Goal: Transaction & Acquisition: Purchase product/service

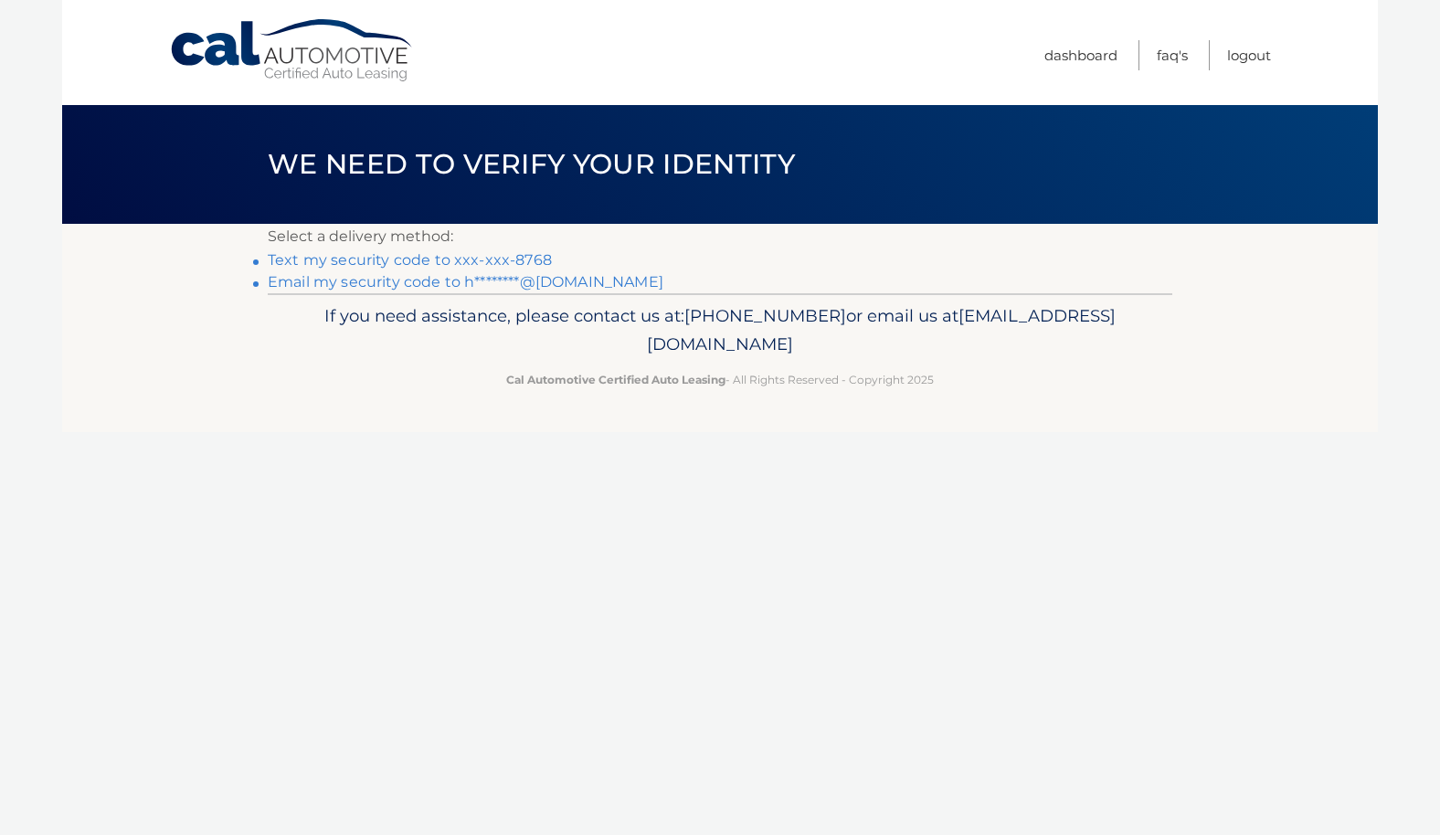
click at [426, 269] on link "Text my security code to xxx-xxx-8768" at bounding box center [410, 259] width 284 height 17
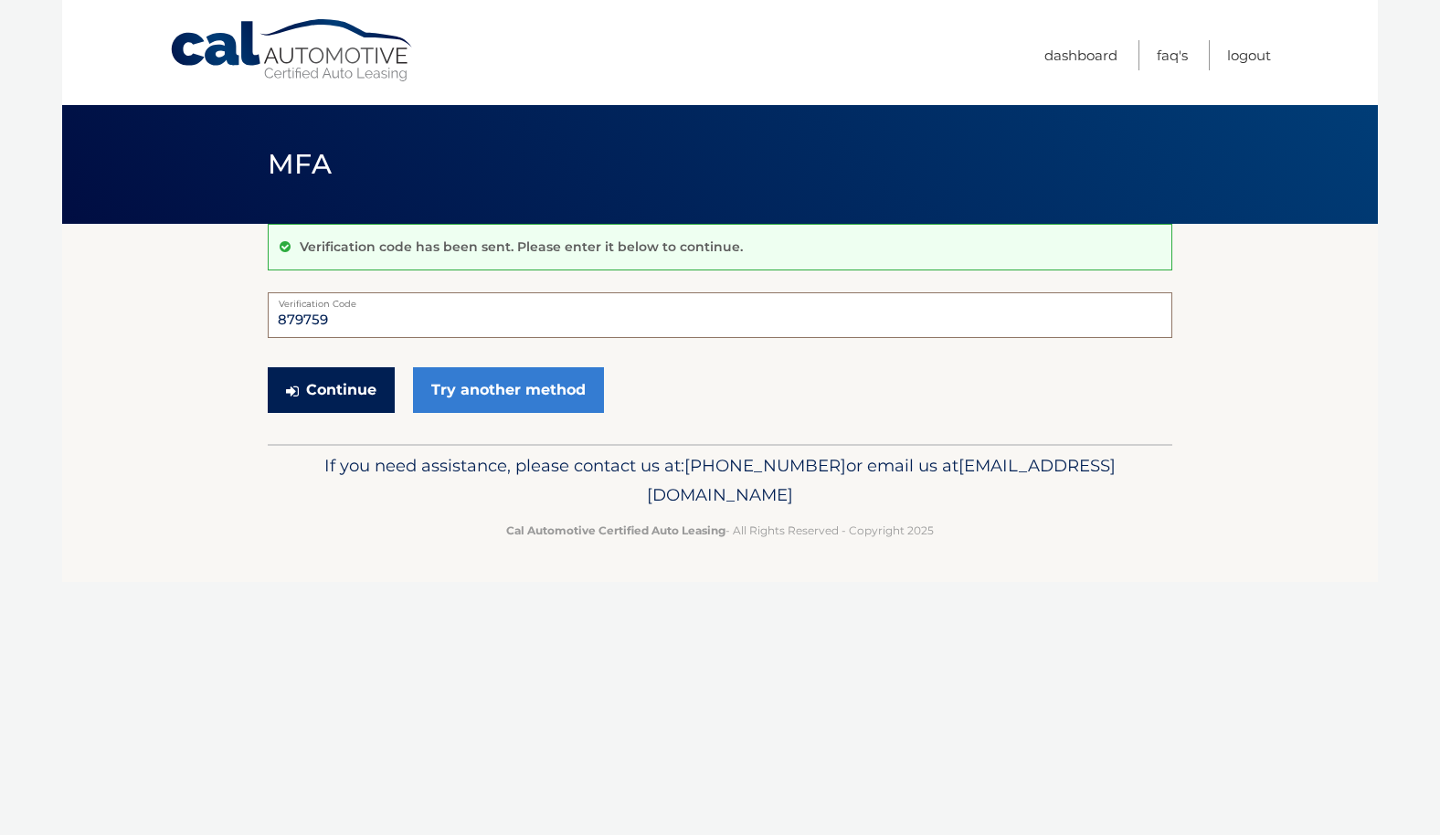
type input "879759"
click at [362, 384] on button "Continue" at bounding box center [331, 390] width 127 height 46
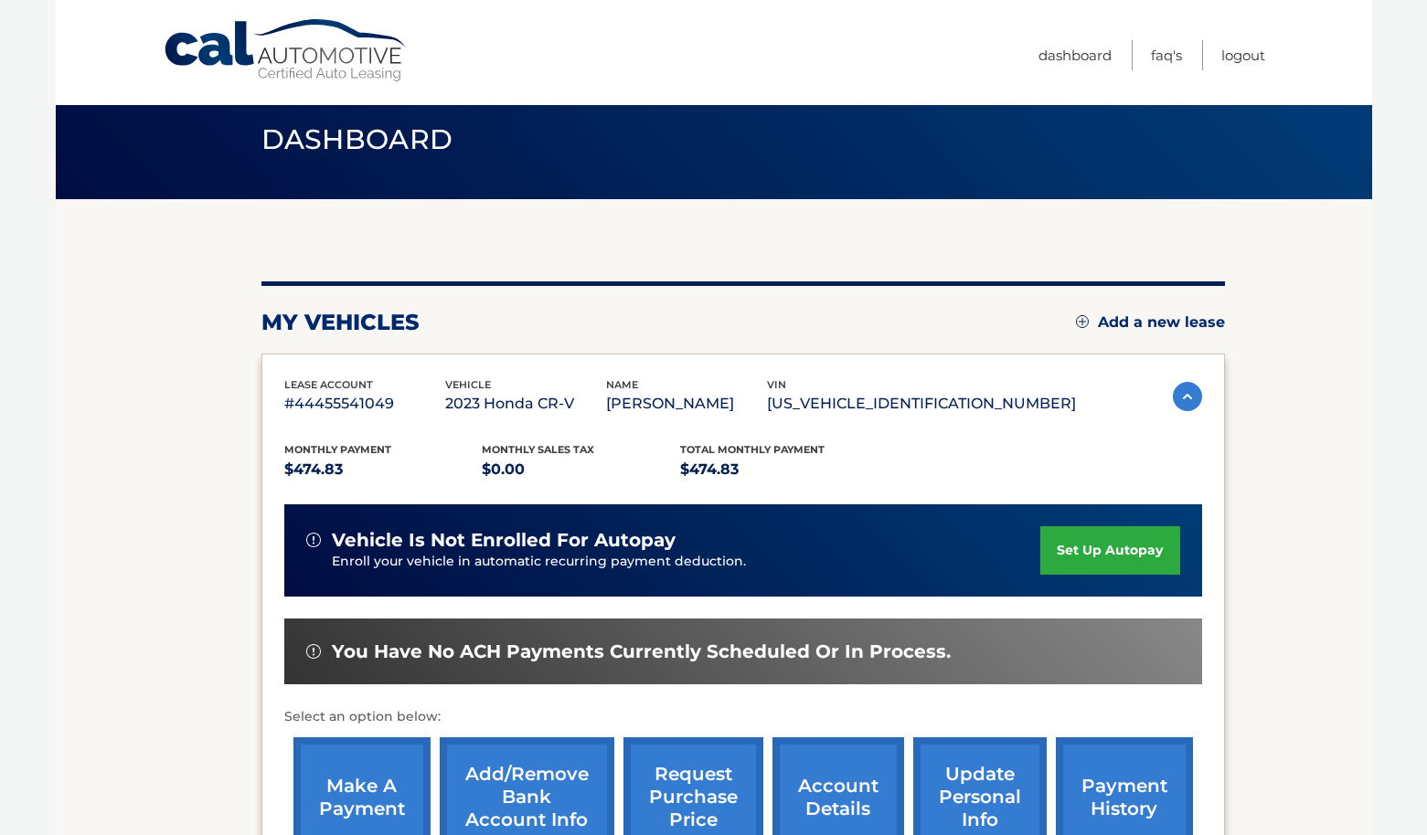
scroll to position [282, 0]
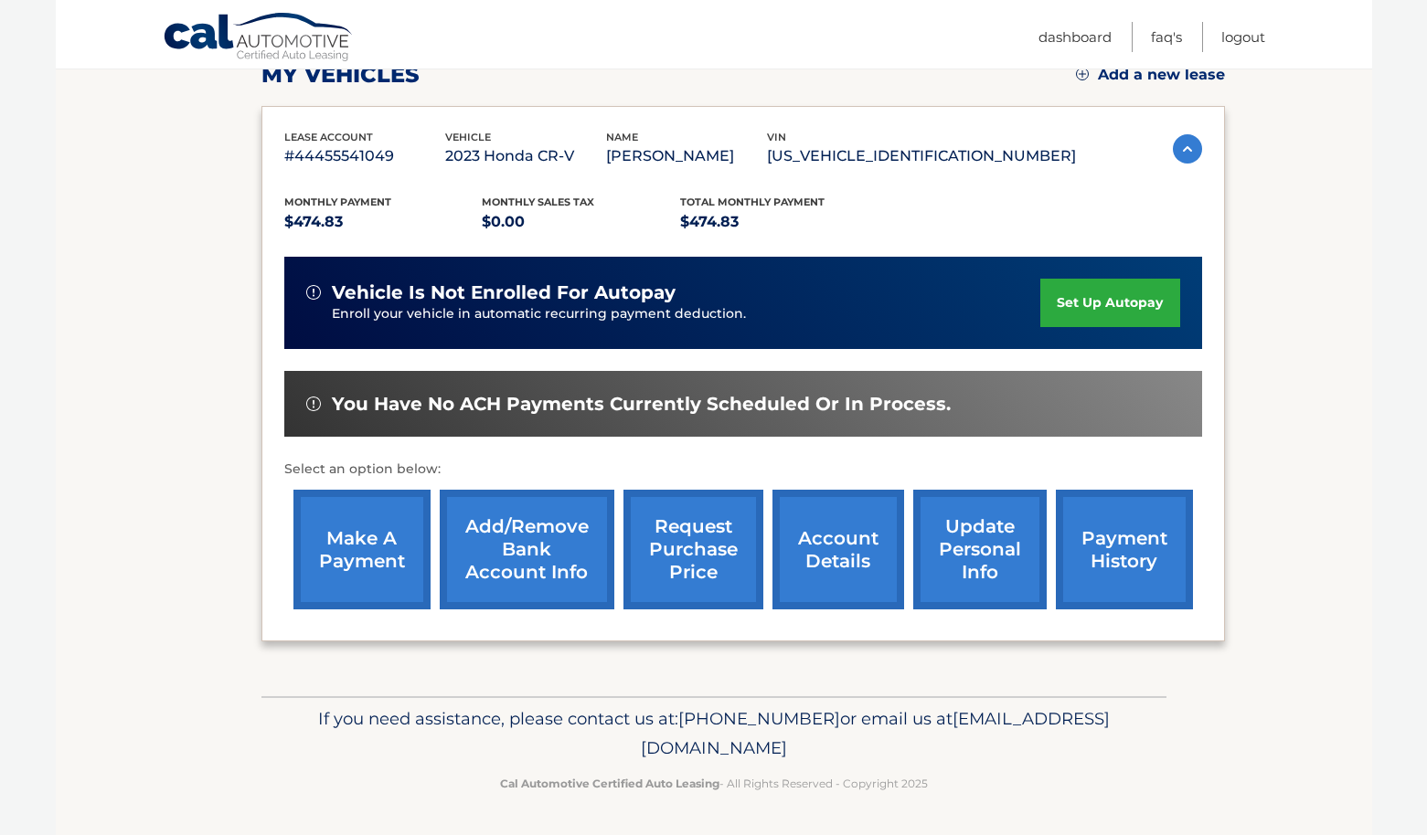
click at [356, 557] on link "make a payment" at bounding box center [361, 550] width 137 height 120
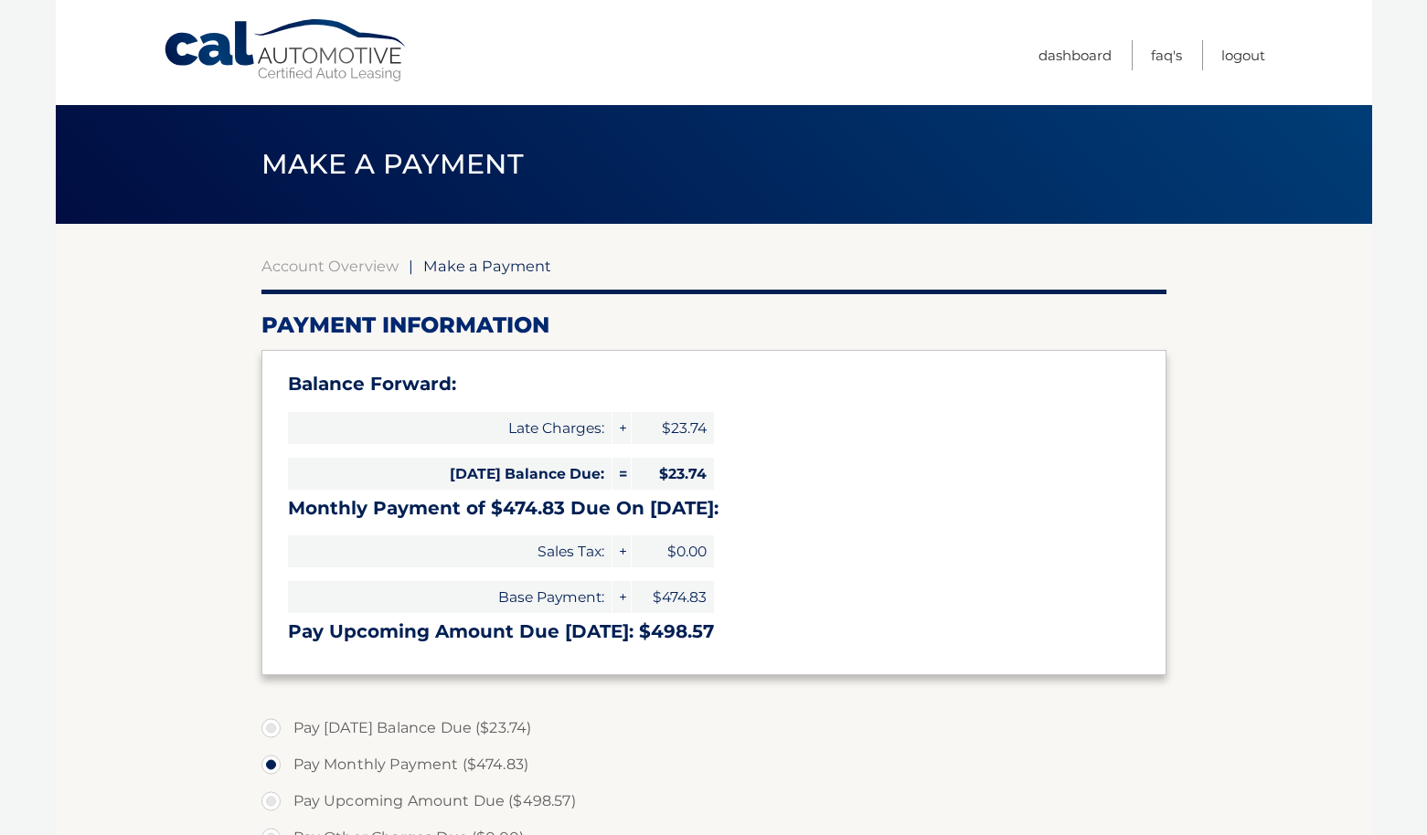
select select "OTZmZTNlNTYtN2ZkNC00ZjY4LTk0ZmYtZjcxNTM1MzljYmM3"
drag, startPoint x: 643, startPoint y: 635, endPoint x: 716, endPoint y: 638, distance: 72.3
click at [716, 638] on h3 "Pay Upcoming Amount Due Oct 18: $498.57" at bounding box center [714, 632] width 852 height 23
click at [759, 721] on label "Pay Today's Balance Due ($23.74)" at bounding box center [713, 728] width 905 height 37
click at [287, 721] on input "Pay Today's Balance Due ($23.74)" at bounding box center [278, 724] width 18 height 29
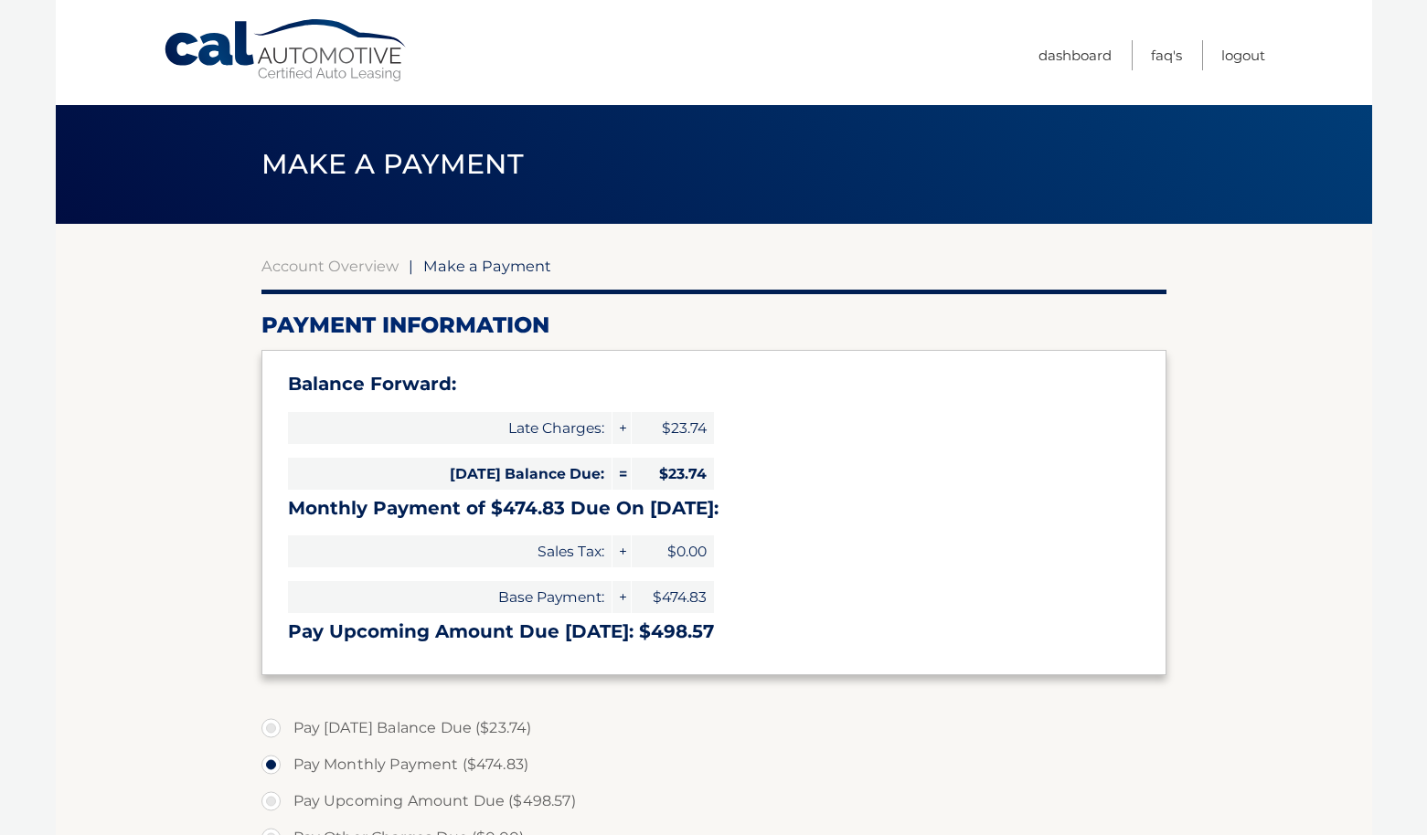
radio input "true"
type input "23.74"
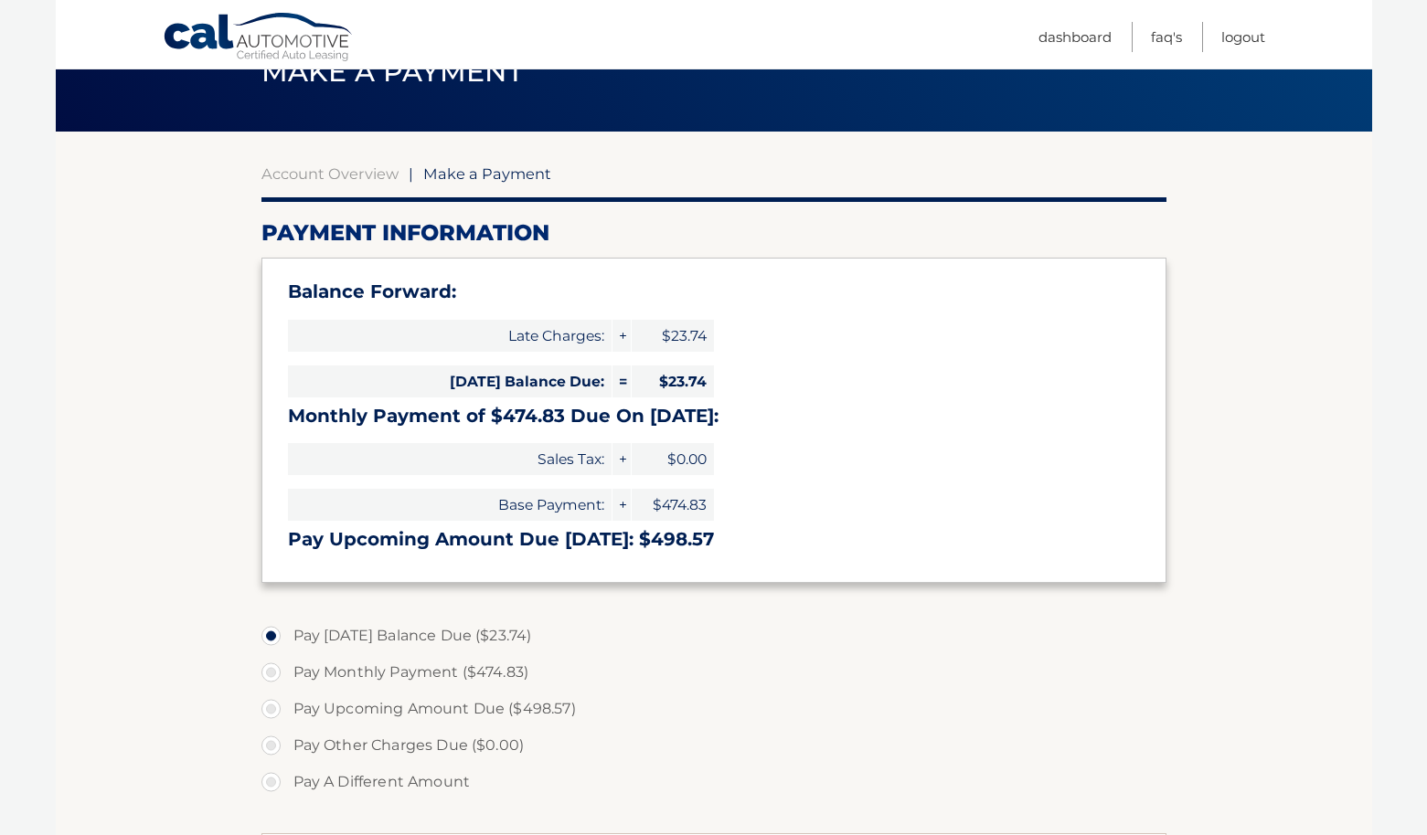
scroll to position [96, 0]
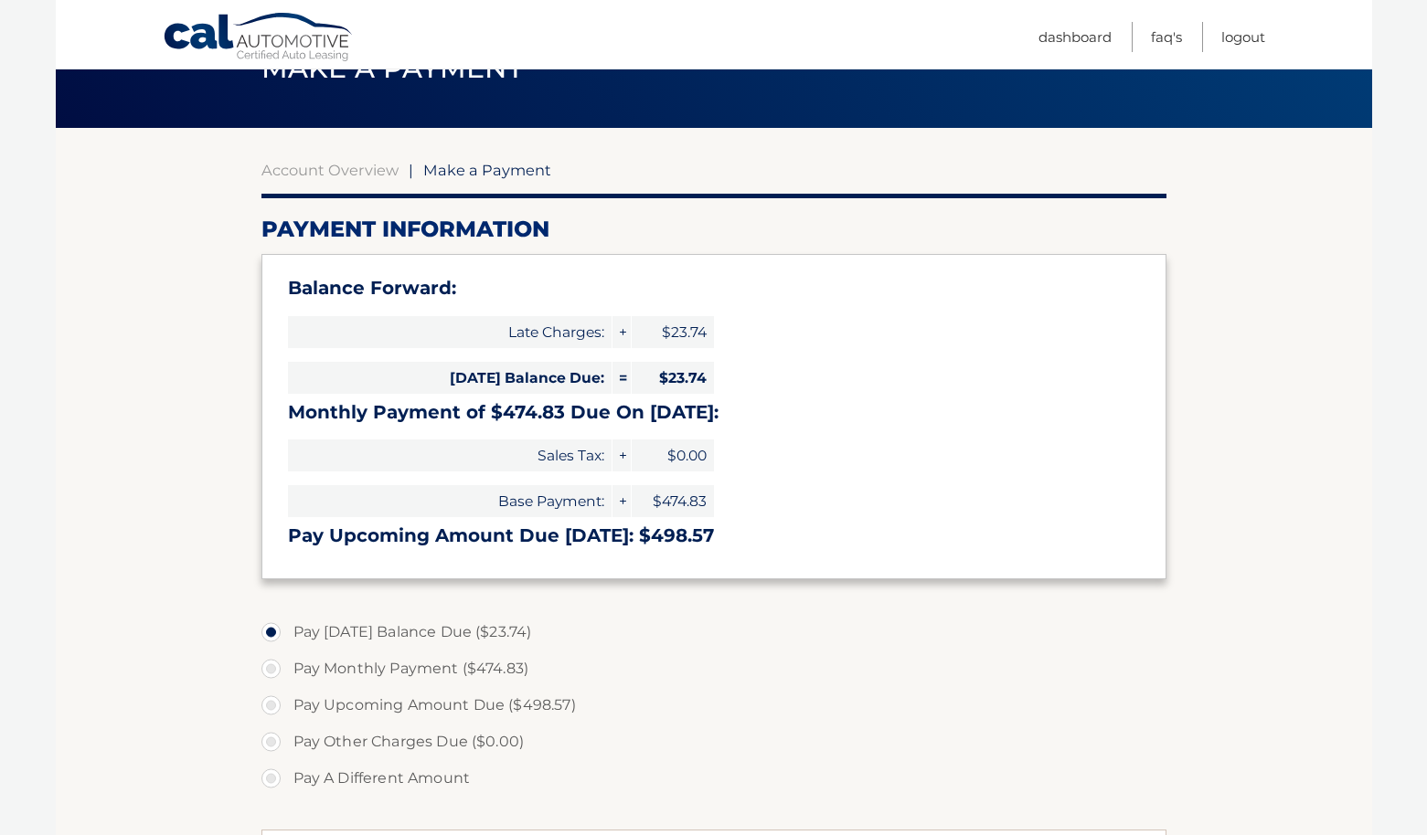
click at [271, 713] on label "Pay Upcoming Amount Due ($498.57)" at bounding box center [713, 705] width 905 height 37
click at [271, 713] on input "Pay Upcoming Amount Due ($498.57)" at bounding box center [278, 701] width 18 height 29
radio input "true"
type input "498.57"
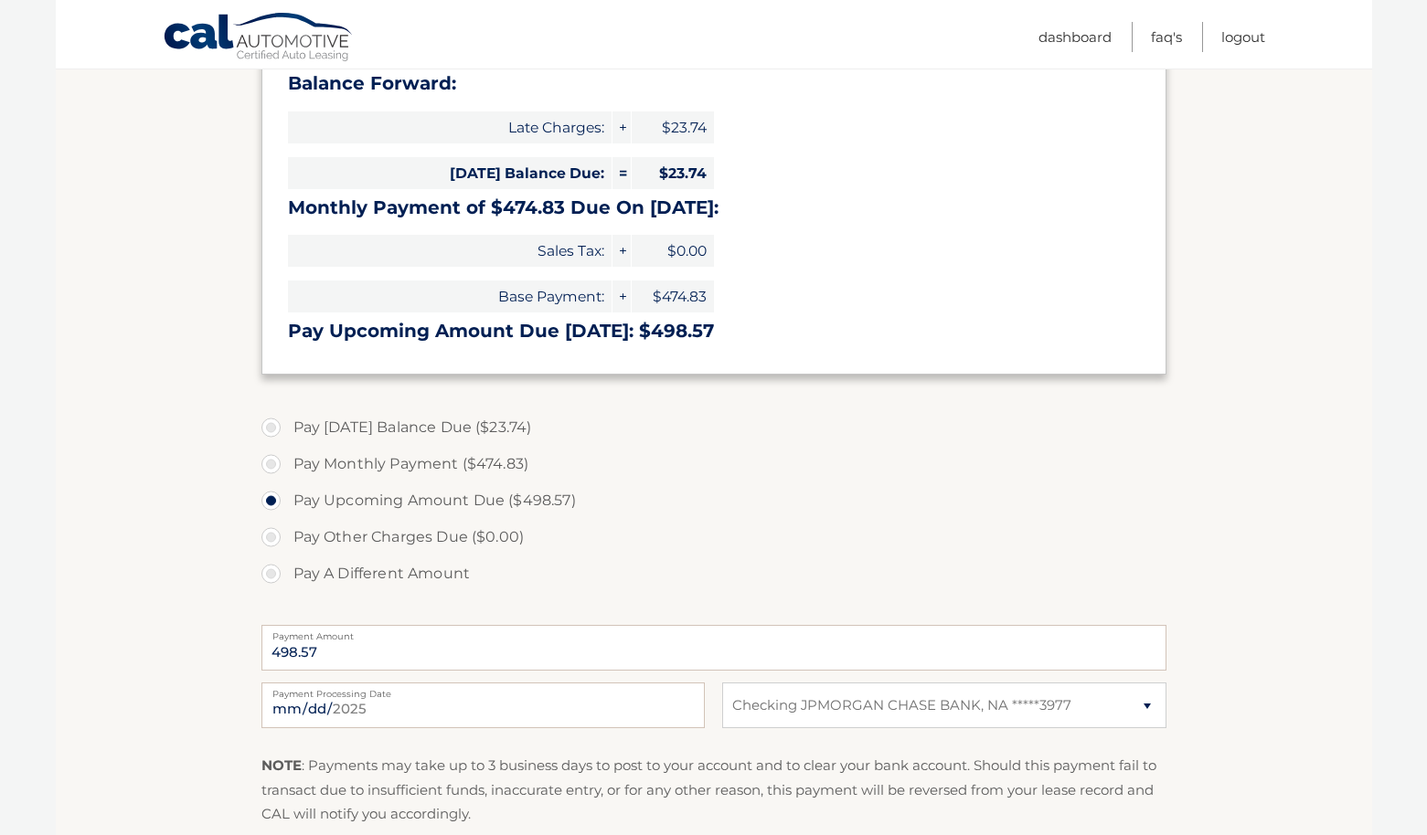
scroll to position [366, 0]
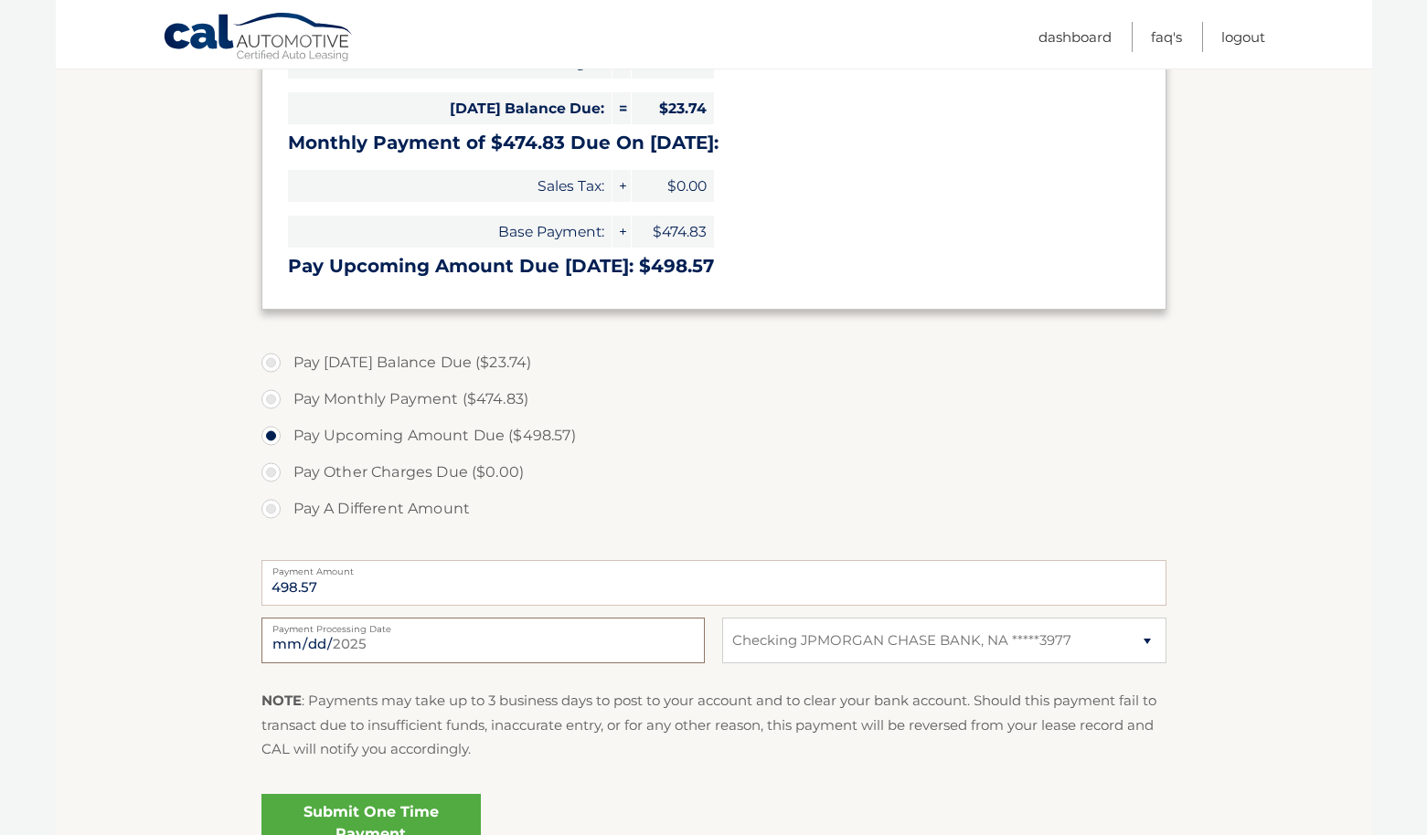
click at [345, 649] on input "2025-09-19" at bounding box center [482, 641] width 443 height 46
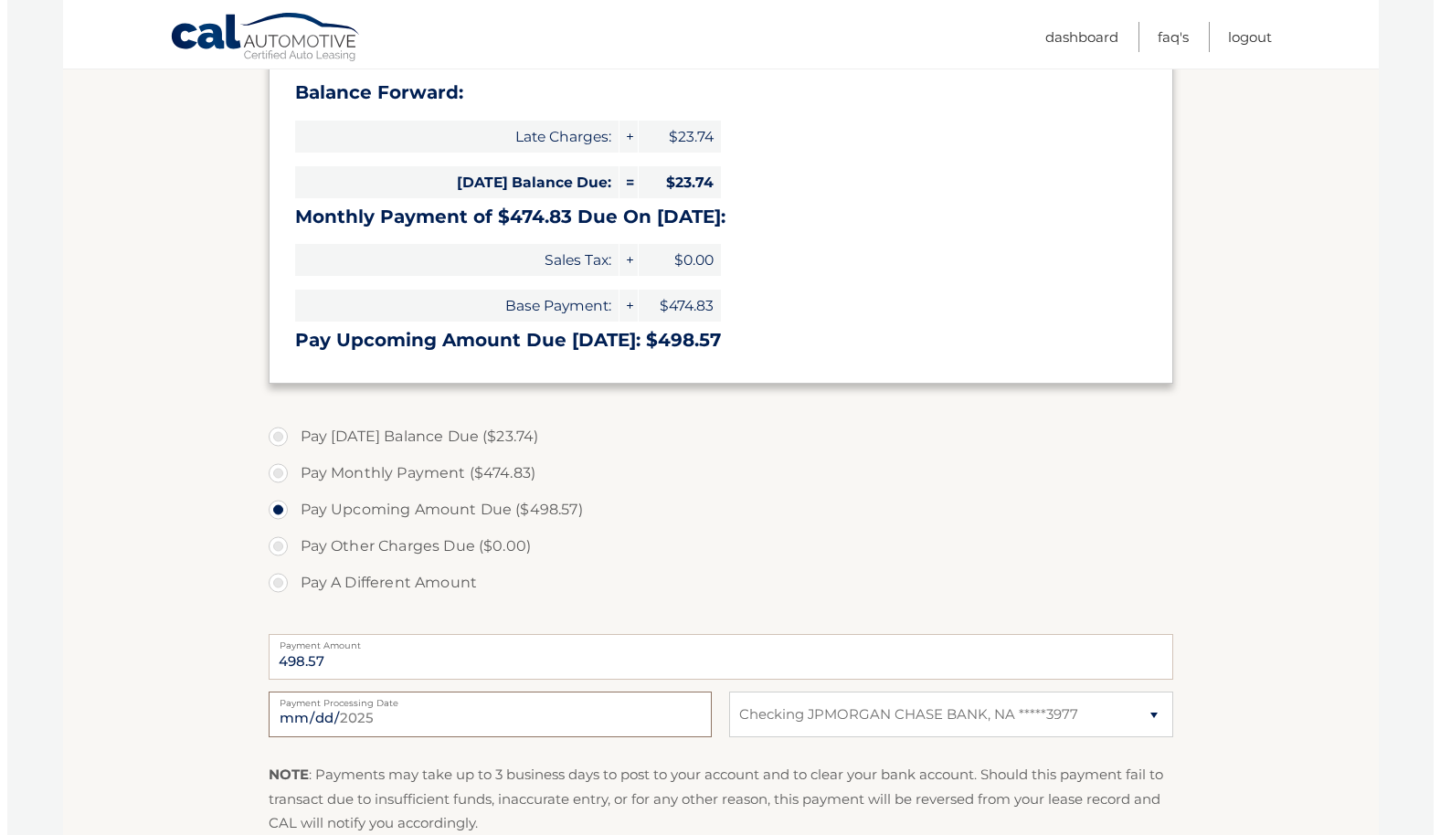
scroll to position [417, 0]
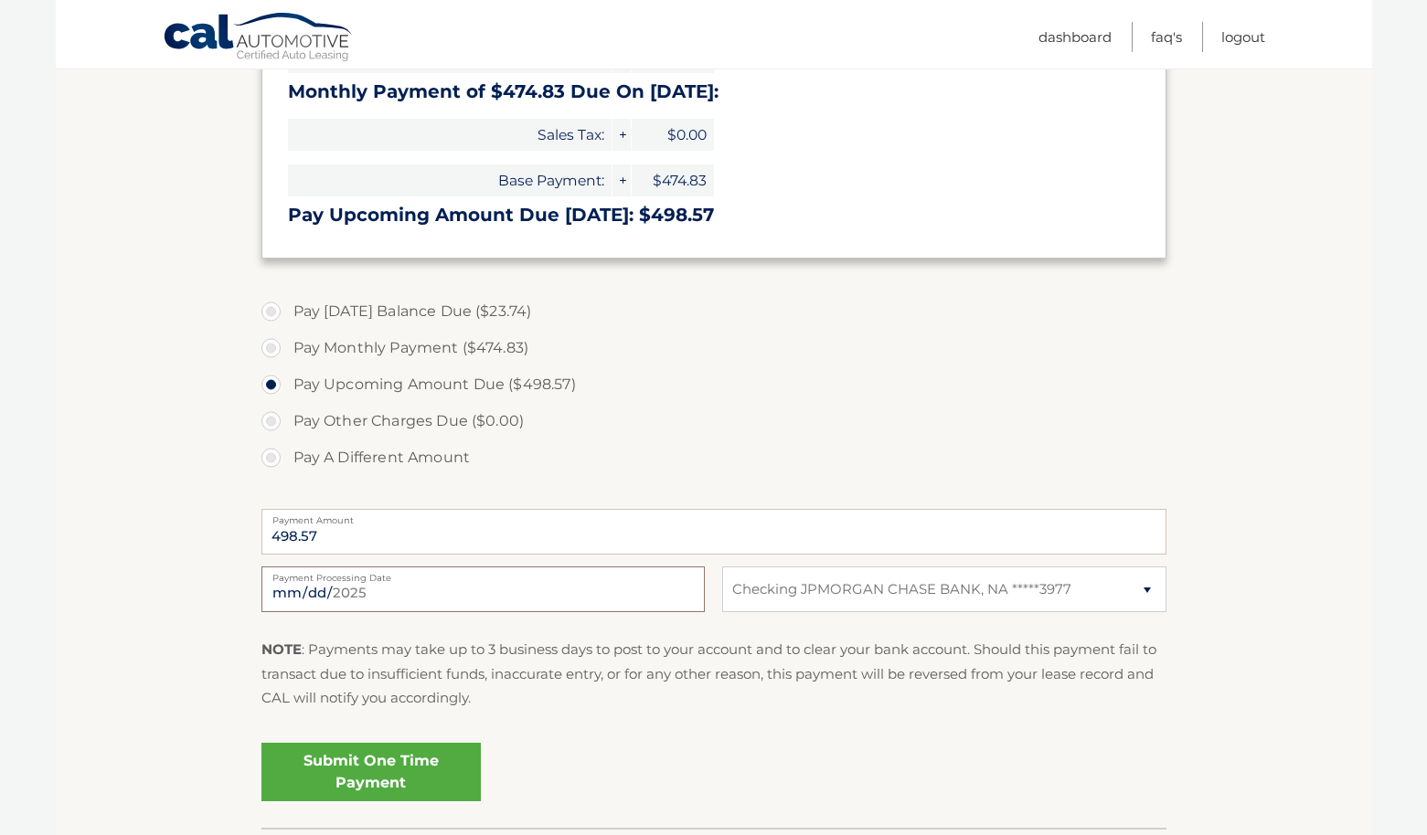
click at [315, 605] on input "2025-09-19" at bounding box center [482, 590] width 443 height 46
type input "2025-10-15"
click at [413, 780] on link "Submit One Time Payment" at bounding box center [370, 772] width 219 height 58
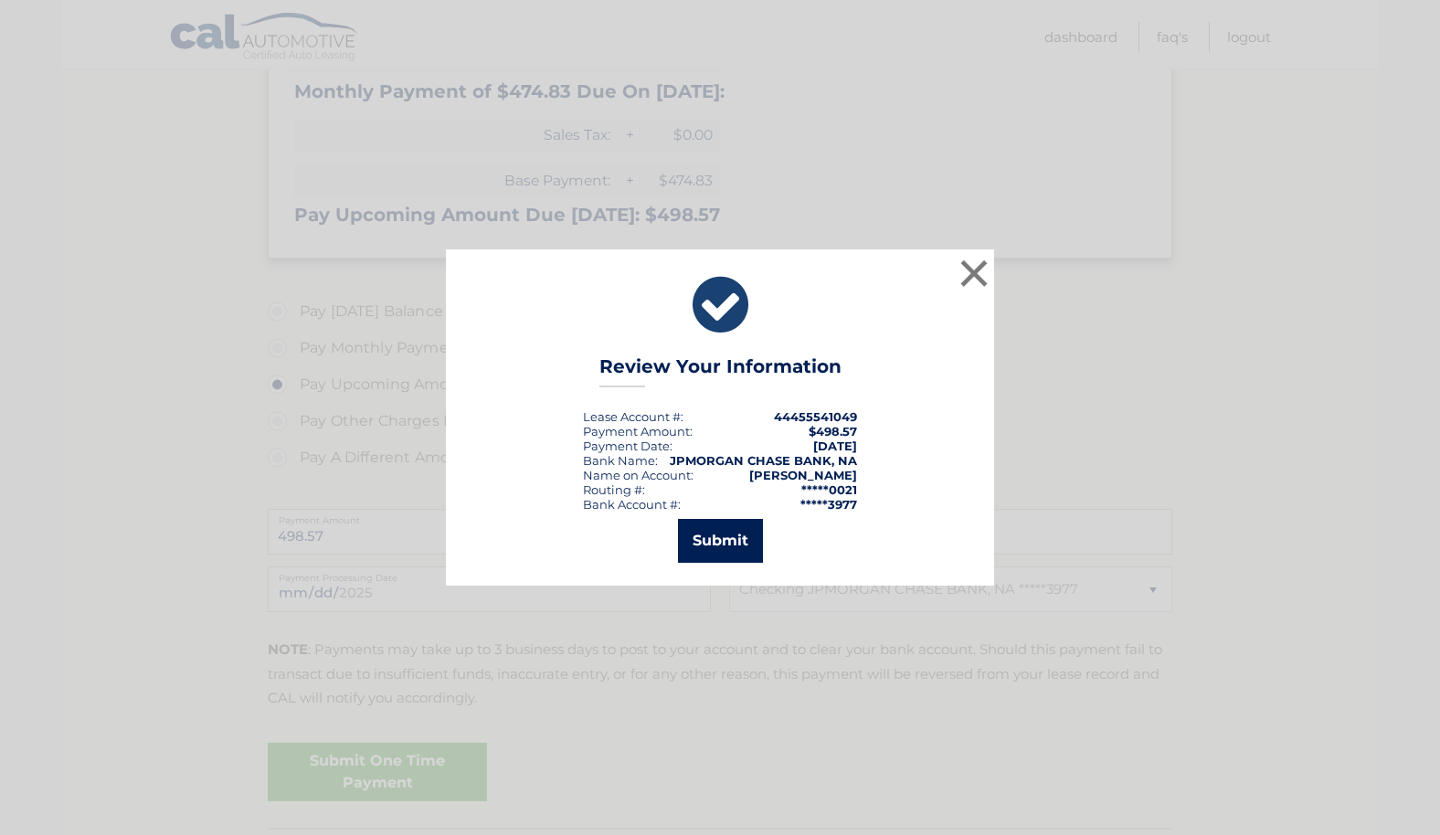
click at [712, 549] on button "Submit" at bounding box center [720, 541] width 85 height 44
